Goal: Transaction & Acquisition: Purchase product/service

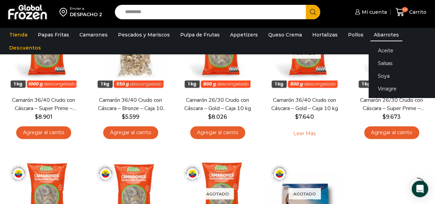
click at [370, 35] on link "Abarrotes" at bounding box center [386, 34] width 32 height 13
click at [376, 62] on link "Salsas" at bounding box center [411, 63] width 87 height 13
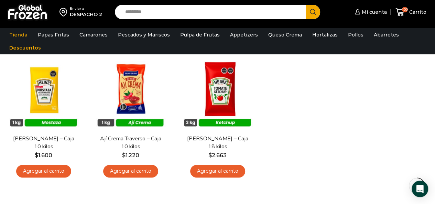
scroll to position [206, 0]
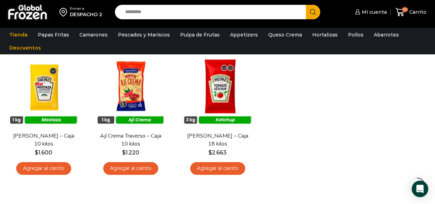
click at [204, 14] on input "Search input" at bounding box center [212, 12] width 181 height 14
type input "******"
click at [305, 5] on button "Search" at bounding box center [312, 12] width 14 height 14
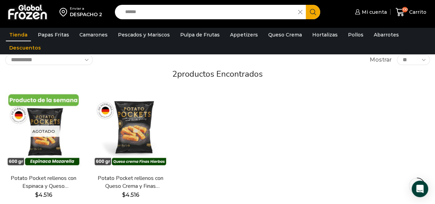
scroll to position [103, 0]
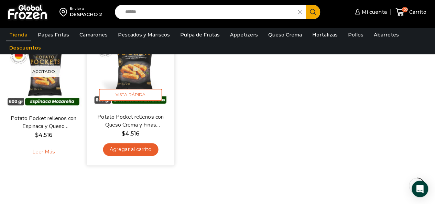
click at [127, 121] on link "Potato Pocket rellenos con Queso Crema y Finas Hierbas – Caja 8.4 kg" at bounding box center [130, 121] width 69 height 16
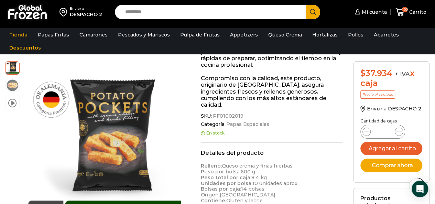
scroll to position [206, 0]
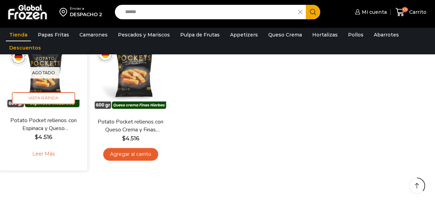
click at [44, 132] on div "Potato Pocket rellenos con Espinaca y Queso Mozzarella – Caja 8.4 kg $ 4.516 Le…" at bounding box center [43, 140] width 77 height 49
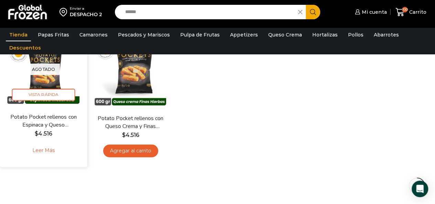
click at [44, 118] on link "Potato Pocket rellenos con Espinaca y Queso Mozzarella – Caja 8.4 kg" at bounding box center [43, 121] width 69 height 16
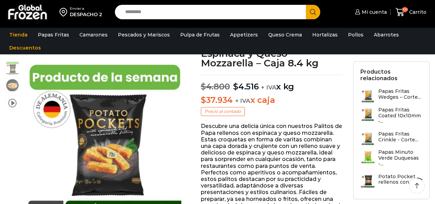
scroll to position [103, 0]
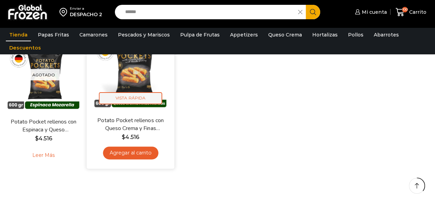
scroll to position [103, 0]
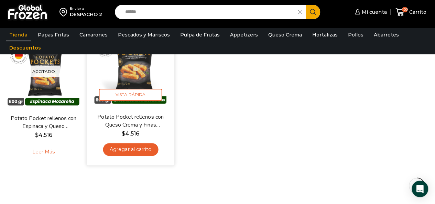
click at [139, 73] on img at bounding box center [130, 69] width 77 height 77
click at [130, 122] on link "Potato Pocket rellenos con Queso Crema y Finas Hierbas – Caja 8.4 kg" at bounding box center [130, 121] width 69 height 16
